Goal: Task Accomplishment & Management: Use online tool/utility

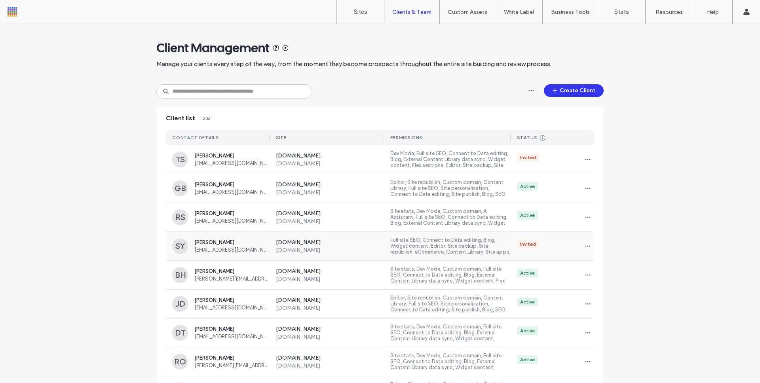
click at [257, 247] on div "[PERSON_NAME] [PERSON_NAME][EMAIL_ADDRESS][DOMAIN_NAME]" at bounding box center [231, 246] width 75 height 13
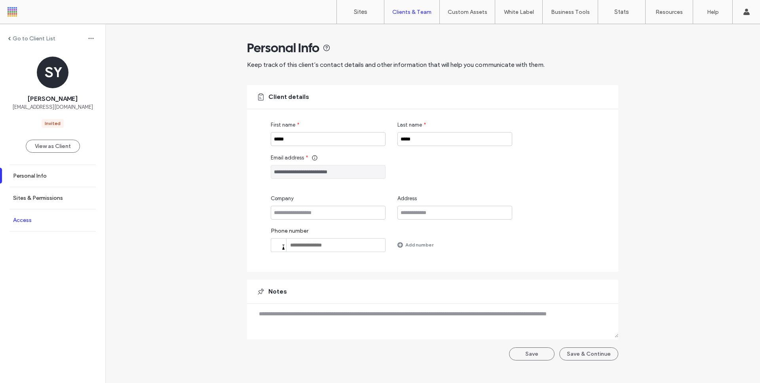
click at [45, 222] on link "Access" at bounding box center [52, 220] width 105 height 22
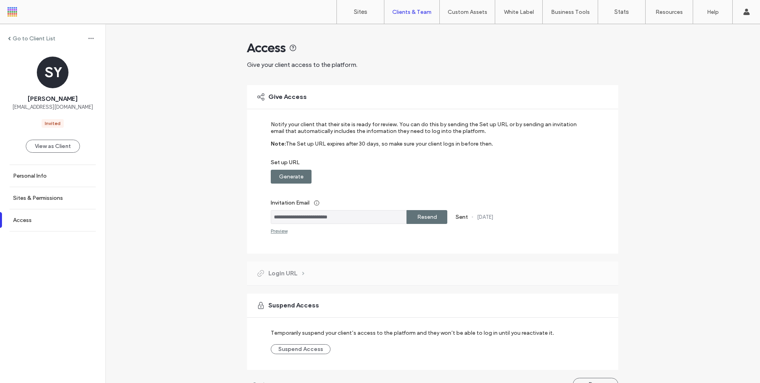
click at [418, 219] on label "Resend" at bounding box center [427, 217] width 20 height 15
click at [297, 174] on label "Generate" at bounding box center [291, 176] width 25 height 15
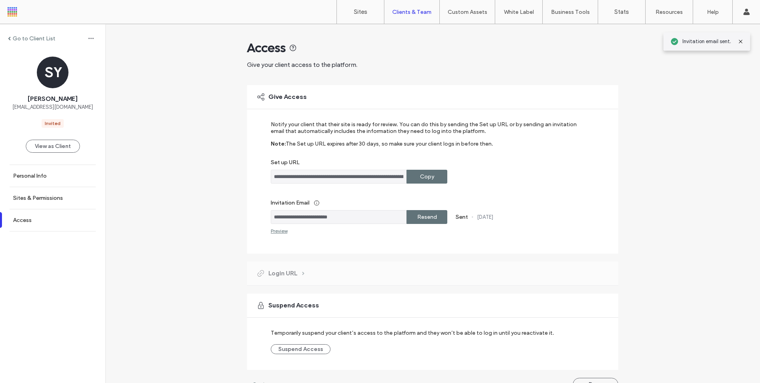
click at [425, 171] on label "Copy" at bounding box center [427, 176] width 14 height 15
click at [282, 229] on div "Preview" at bounding box center [279, 231] width 17 height 6
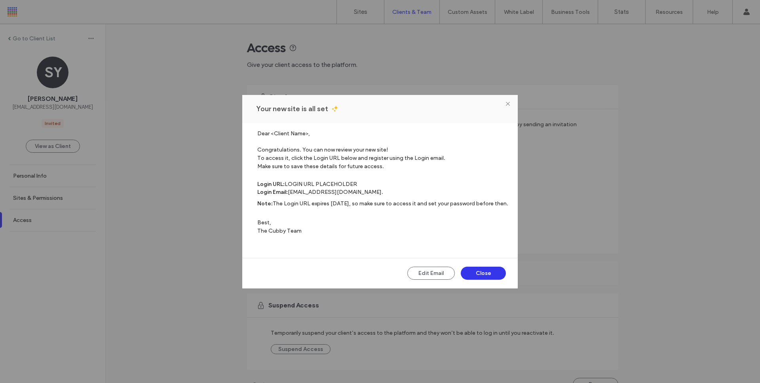
click at [512, 107] on div "Your new site is all set" at bounding box center [380, 109] width 276 height 28
click at [510, 100] on div "Your new site is all set" at bounding box center [380, 109] width 276 height 28
click at [507, 103] on icon at bounding box center [507, 103] width 5 height 5
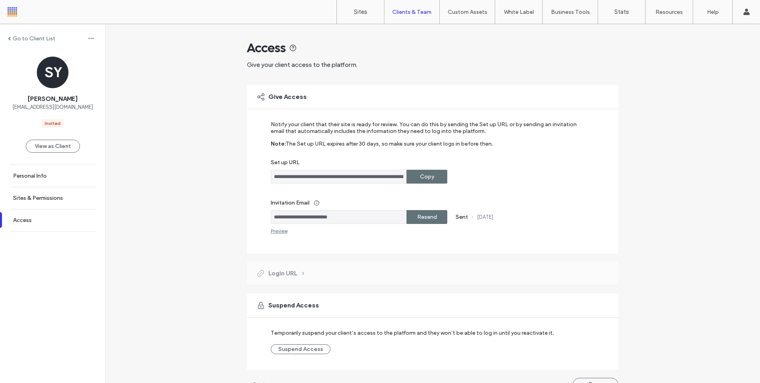
click at [426, 181] on label "Copy" at bounding box center [427, 176] width 14 height 15
